Goal: Check status: Check status

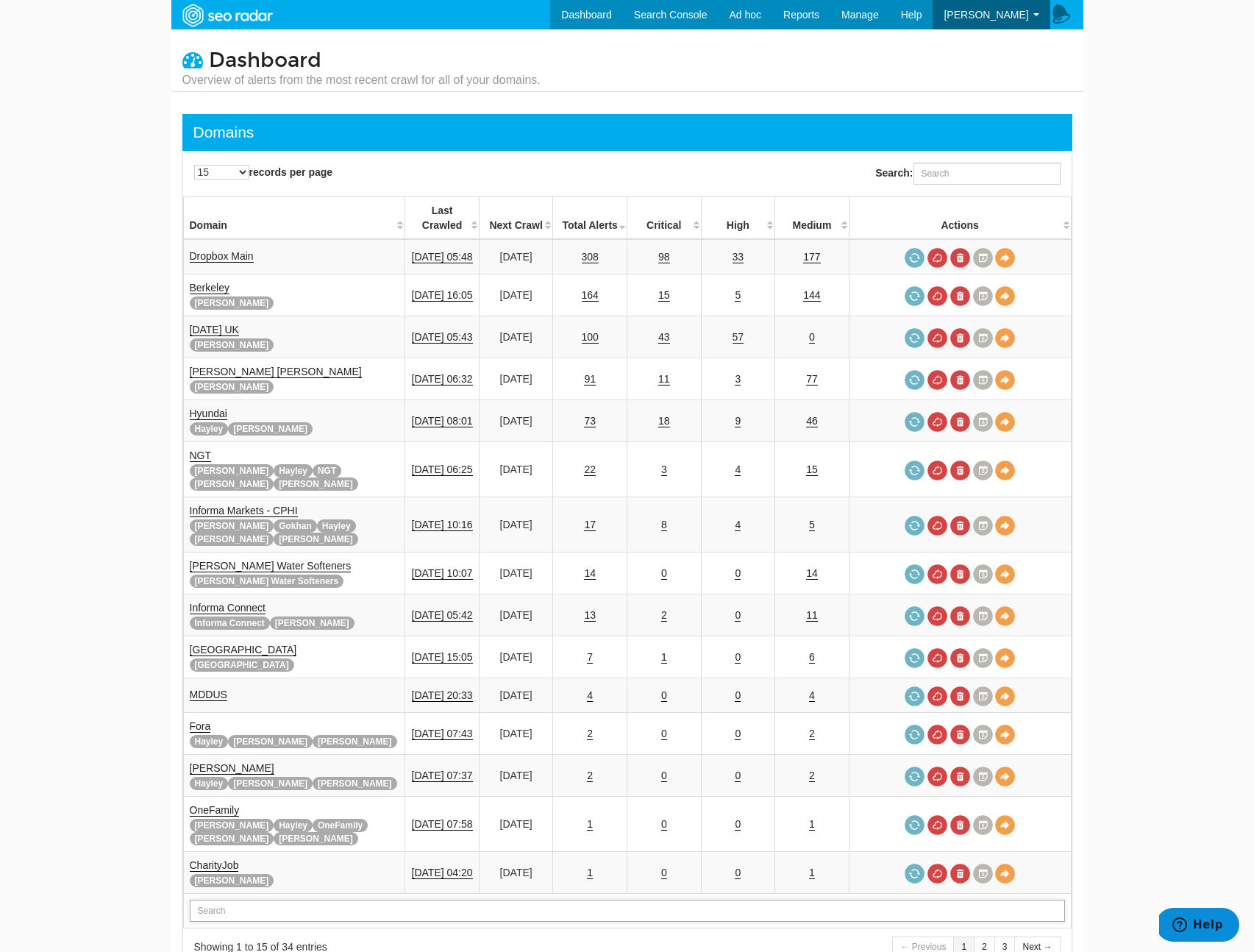
click at [243, 899] on input "text" at bounding box center [627, 910] width 875 height 22
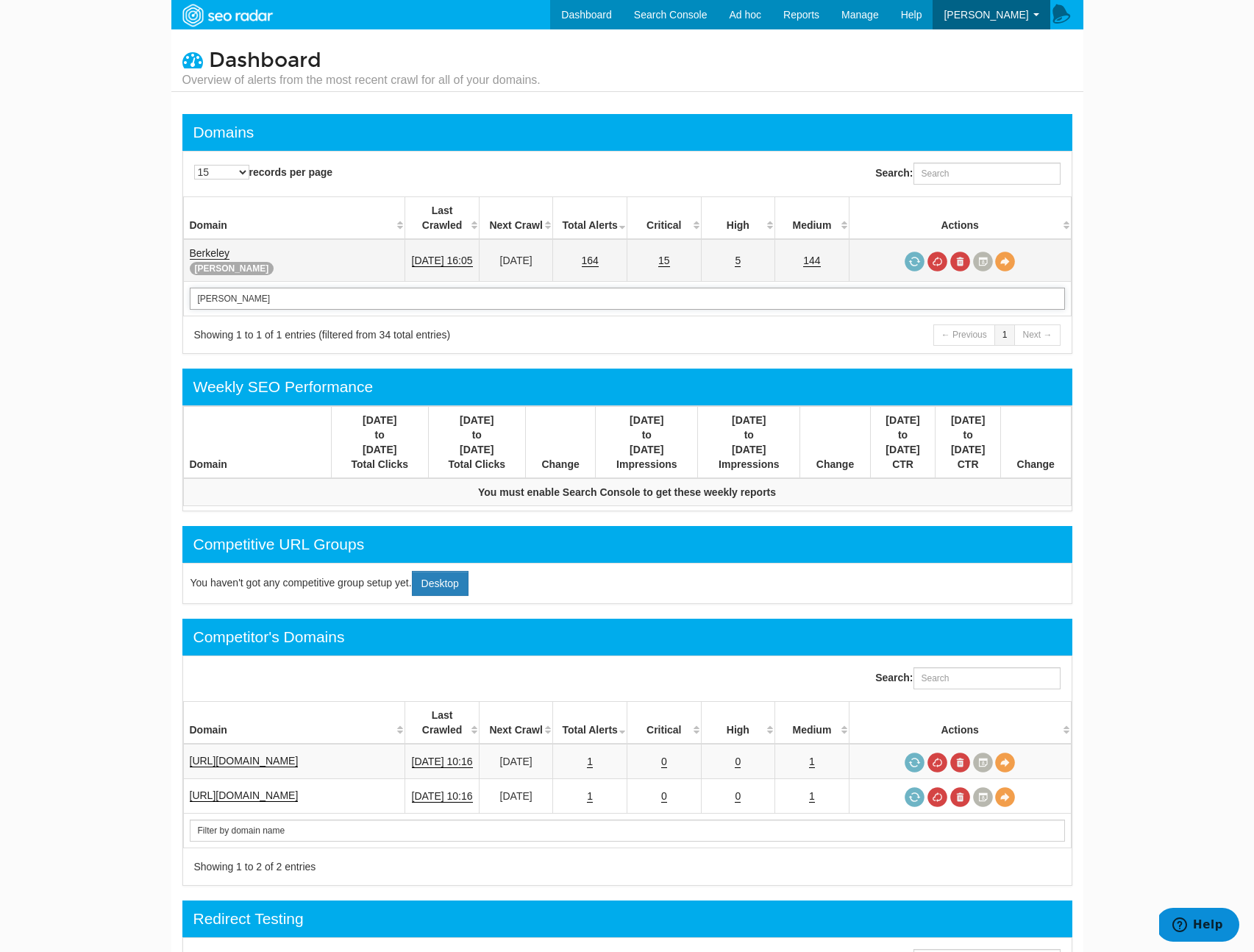
type input "berke"
click at [201, 247] on link "Berkeley" at bounding box center [210, 253] width 40 height 12
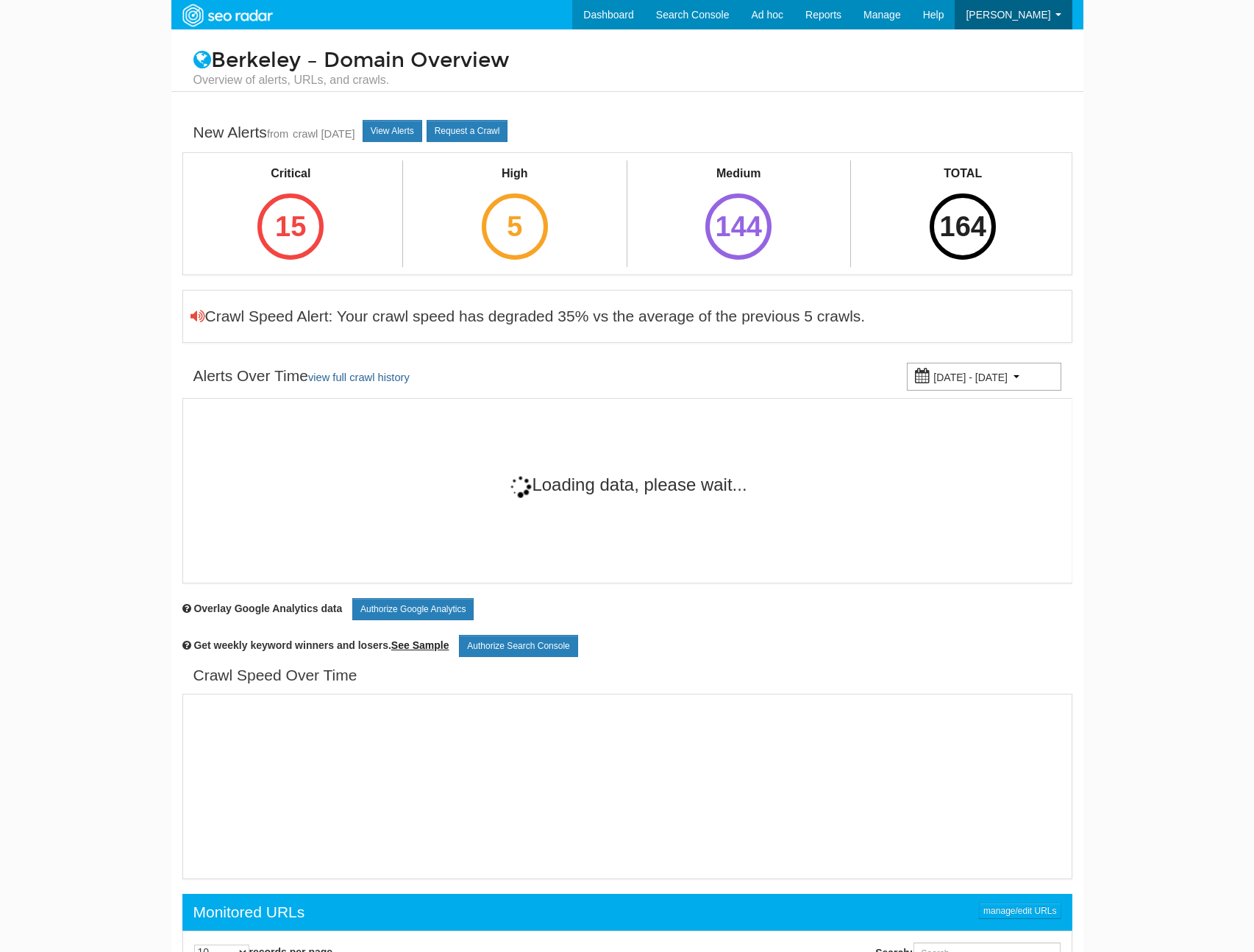
scroll to position [59, 0]
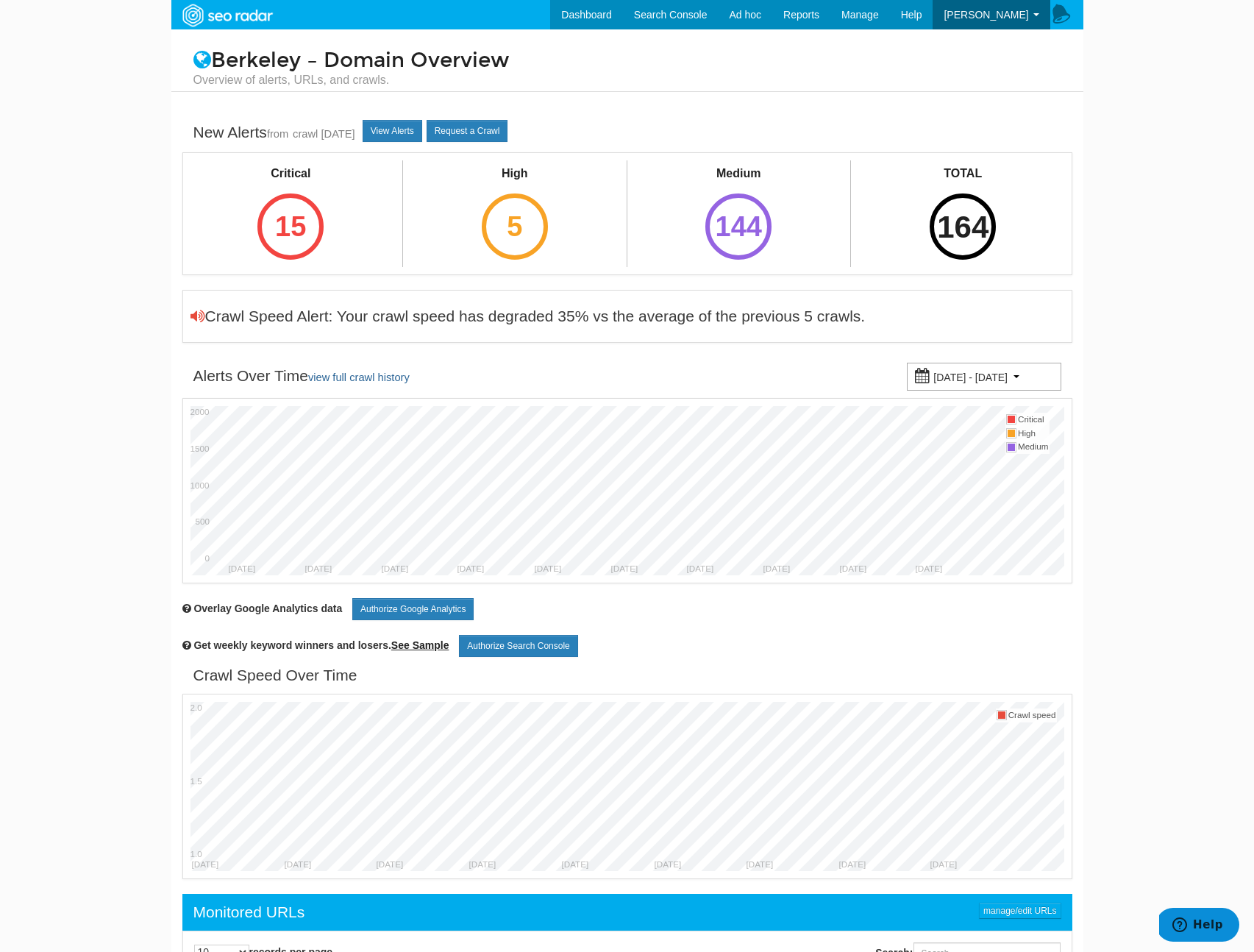
click at [935, 239] on div "164" at bounding box center [963, 227] width 66 height 66
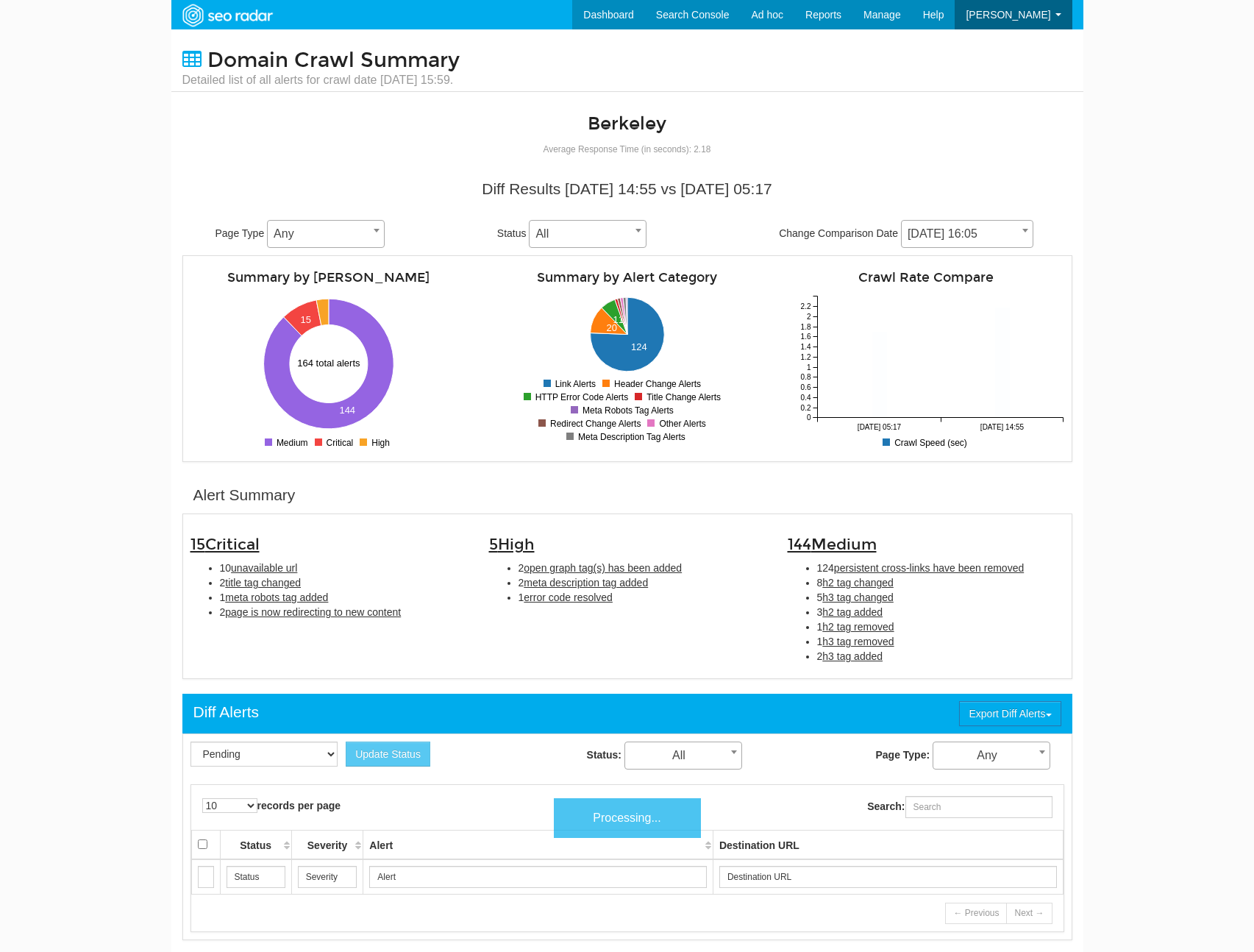
scroll to position [59, 0]
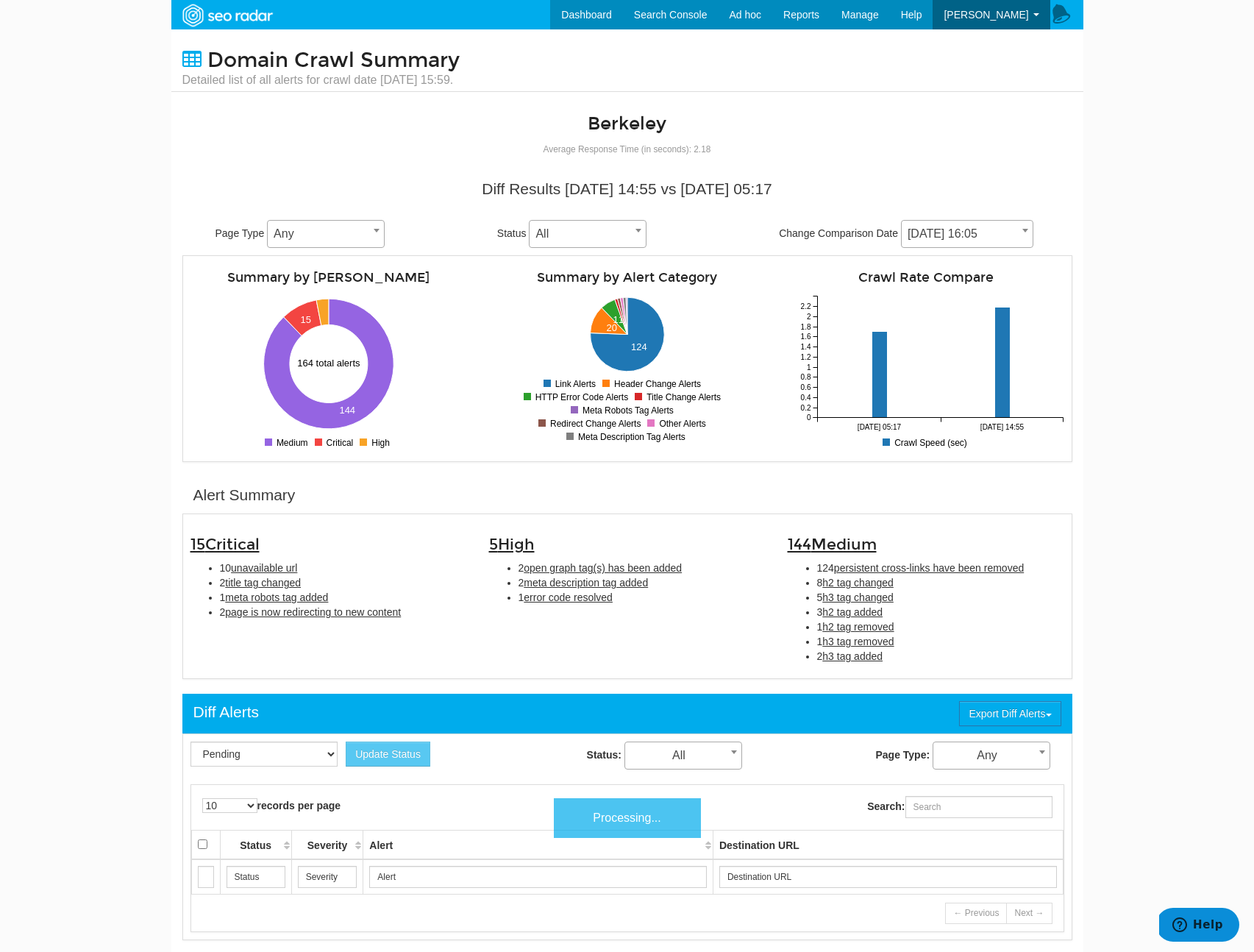
click at [952, 239] on span "[DATE] 16:05" at bounding box center [967, 233] width 131 height 21
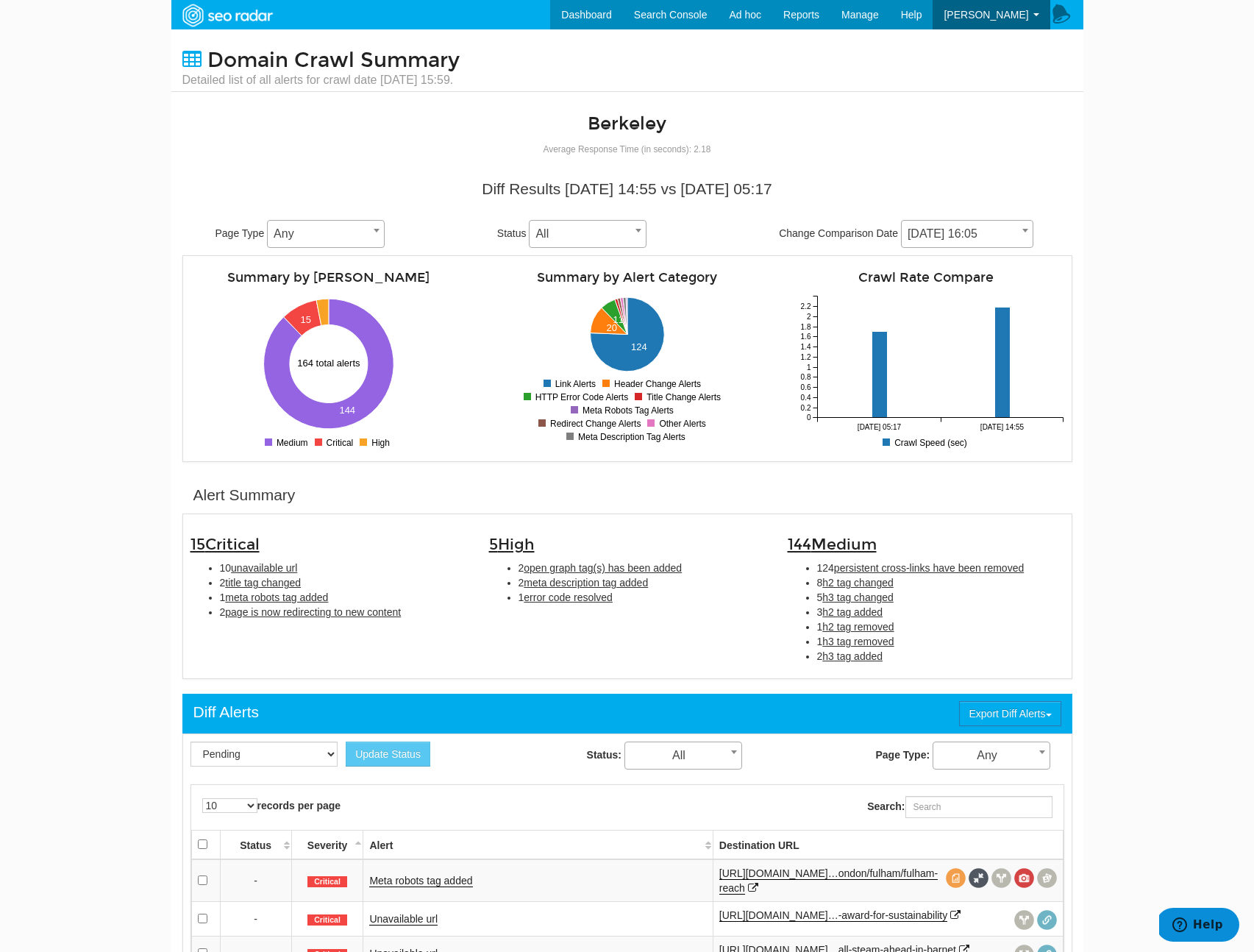
click at [1111, 346] on body "Dashboard Search Console Ad hoc Internet Archive Diff tool Mobile vs. Desktop F…" at bounding box center [627, 476] width 1254 height 952
